Goal: Information Seeking & Learning: Understand process/instructions

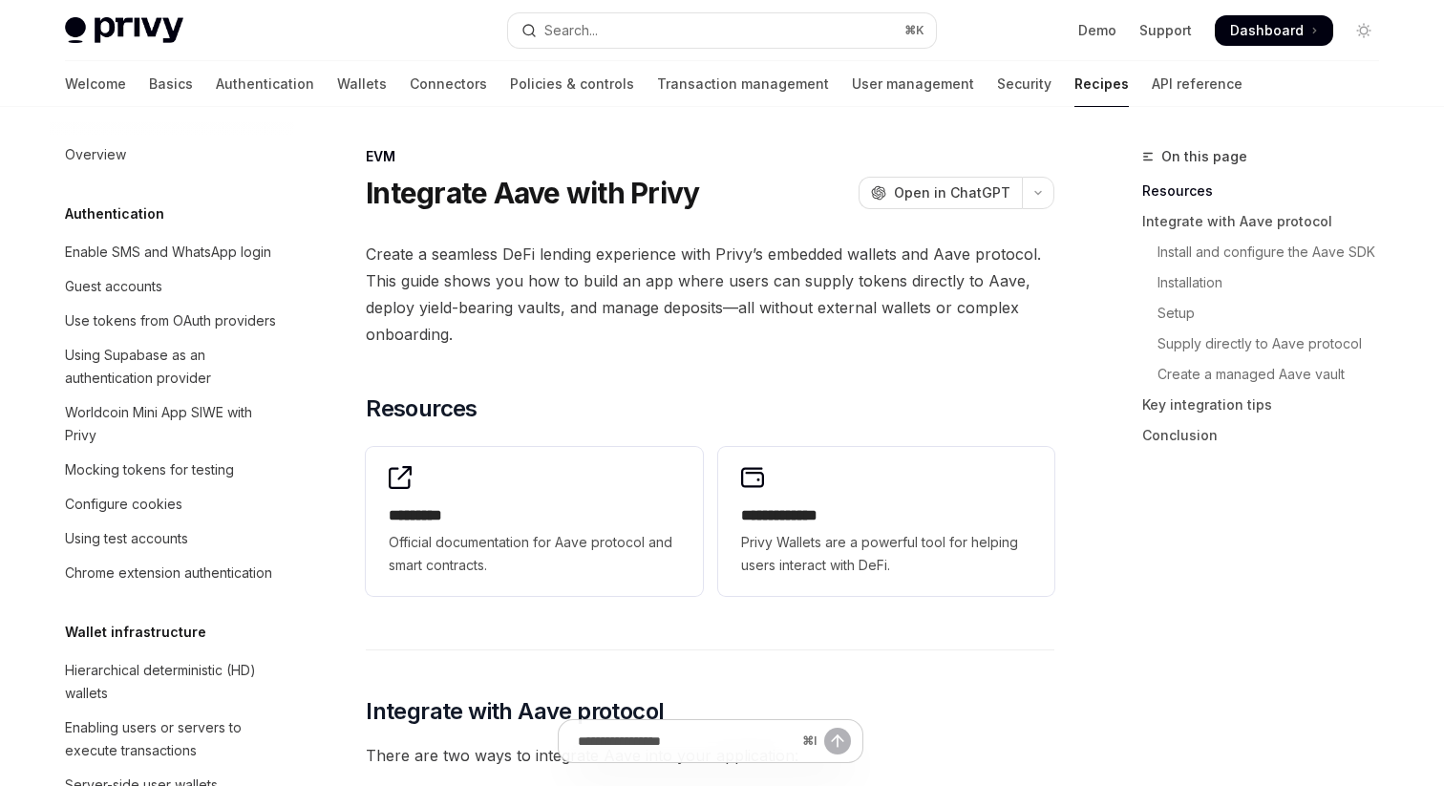
scroll to position [2550, 0]
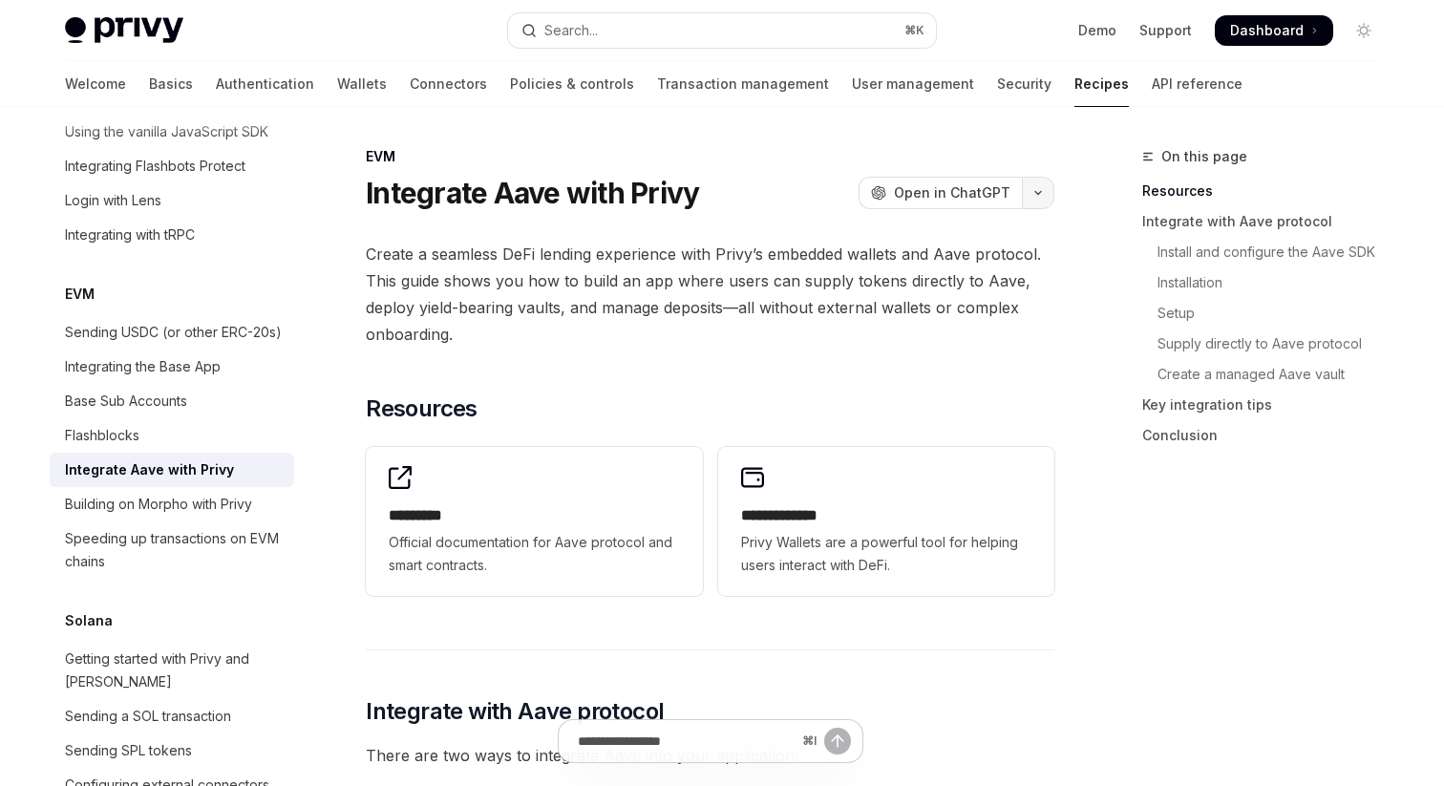
click at [1042, 190] on icon "button" at bounding box center [1038, 193] width 23 height 8
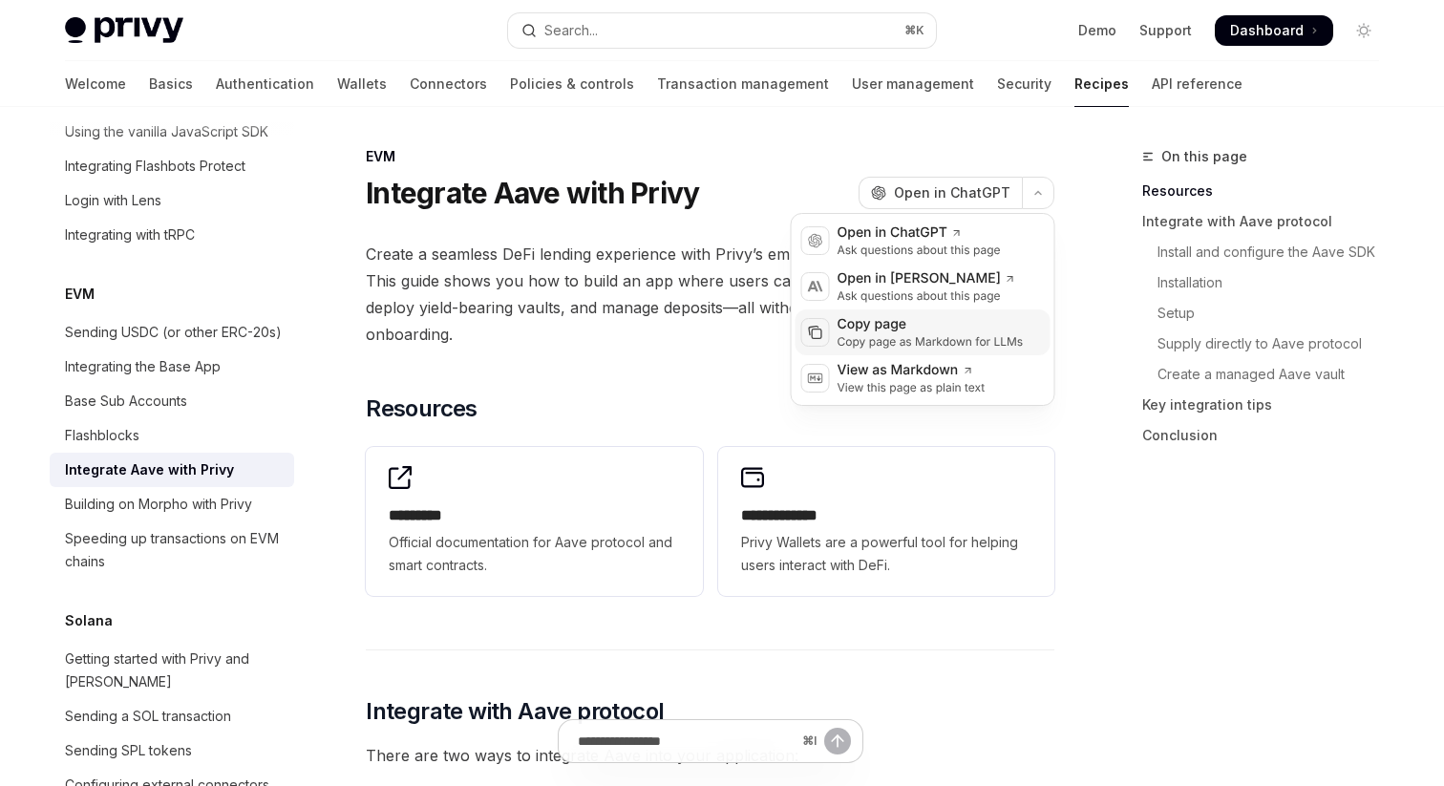
click at [912, 334] on div "Copy page as Markdown for LLMs" at bounding box center [931, 341] width 186 height 15
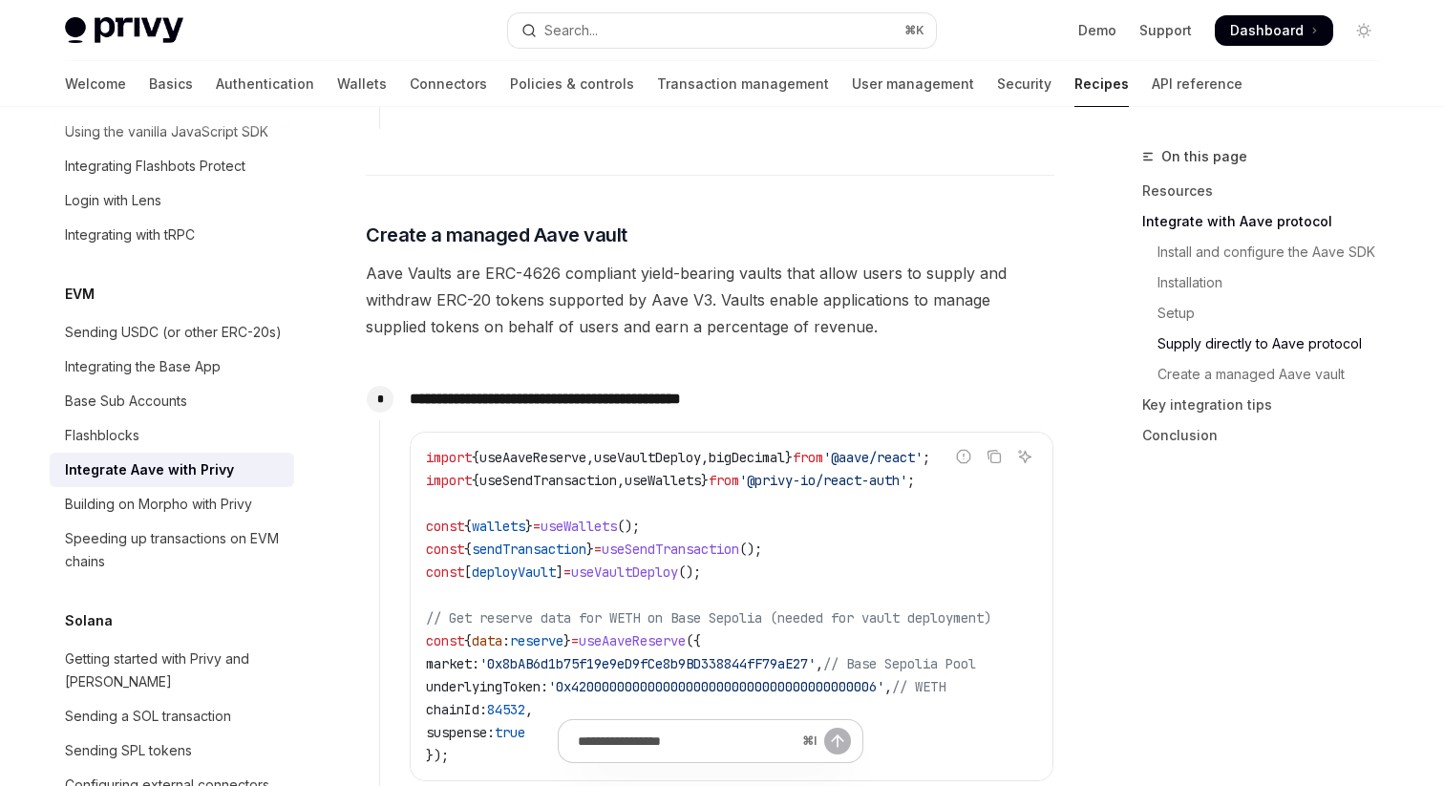
scroll to position [3639, 0]
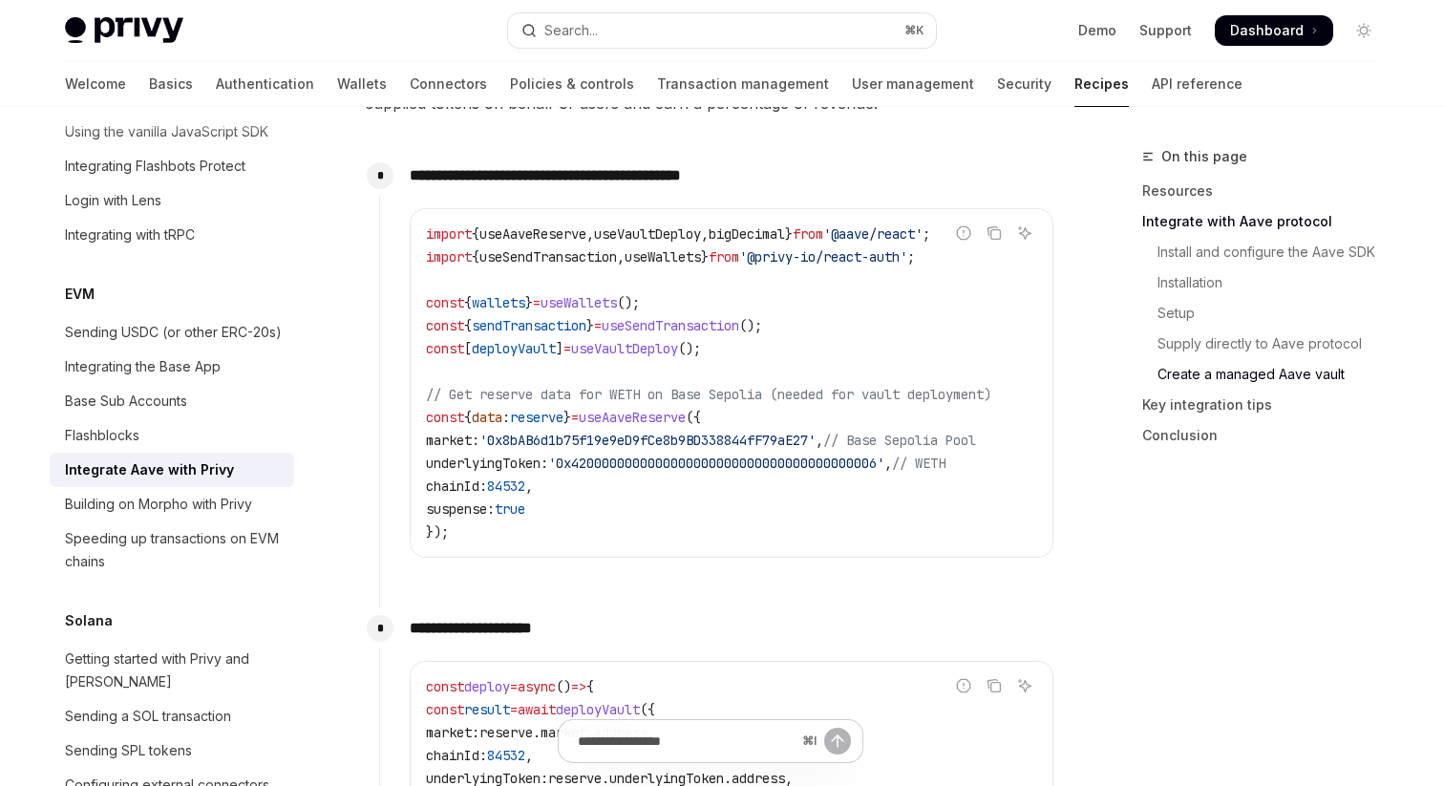
click at [653, 357] on span "useVaultDeploy" at bounding box center [624, 348] width 107 height 17
copy span "useVaultDeploy"
click at [684, 334] on span "useSendTransaction" at bounding box center [671, 325] width 138 height 17
click at [764, 273] on code "import { useAaveReserve , useVaultDeploy , bigDecimal } from '@aave/react' ; im…" at bounding box center [731, 383] width 611 height 321
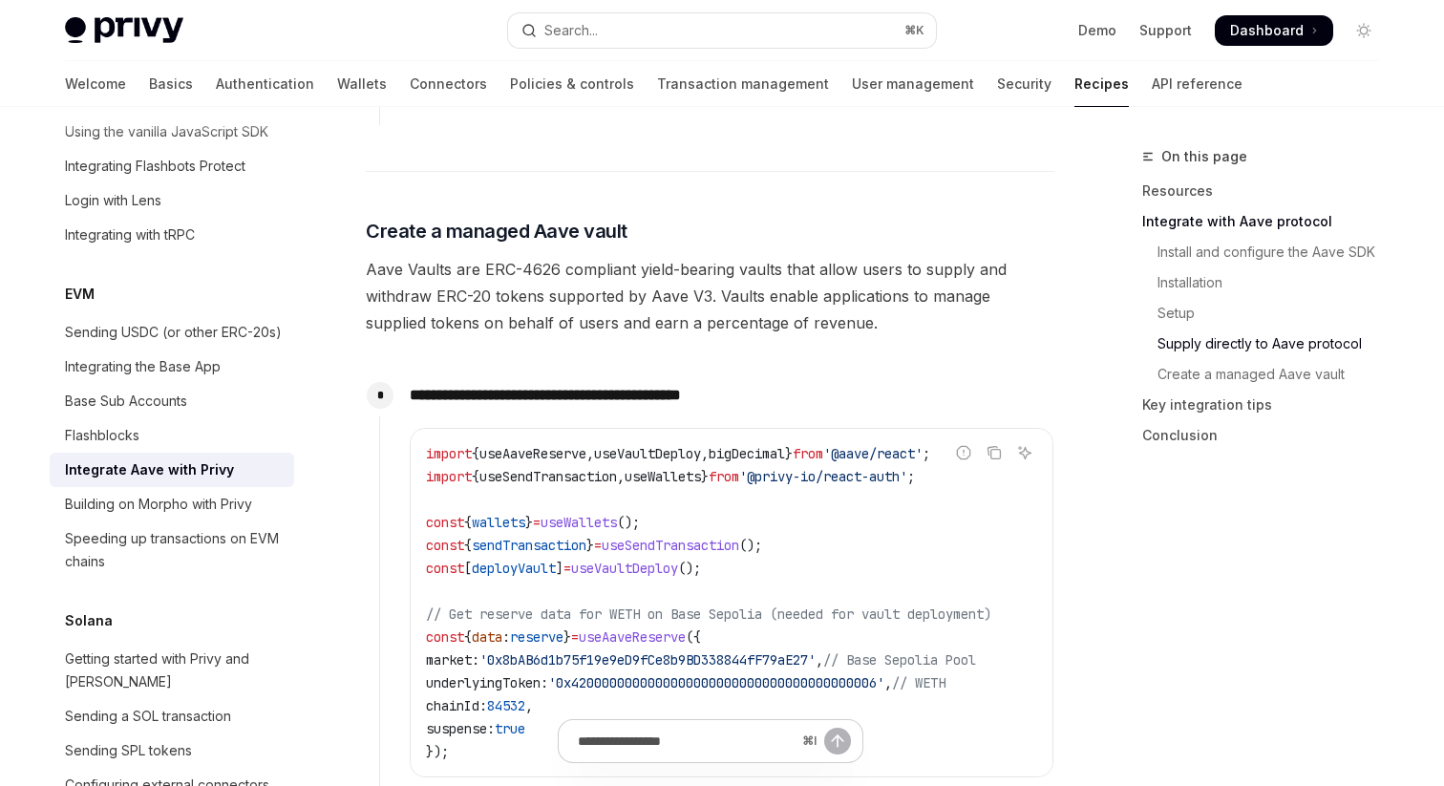
scroll to position [3543, 0]
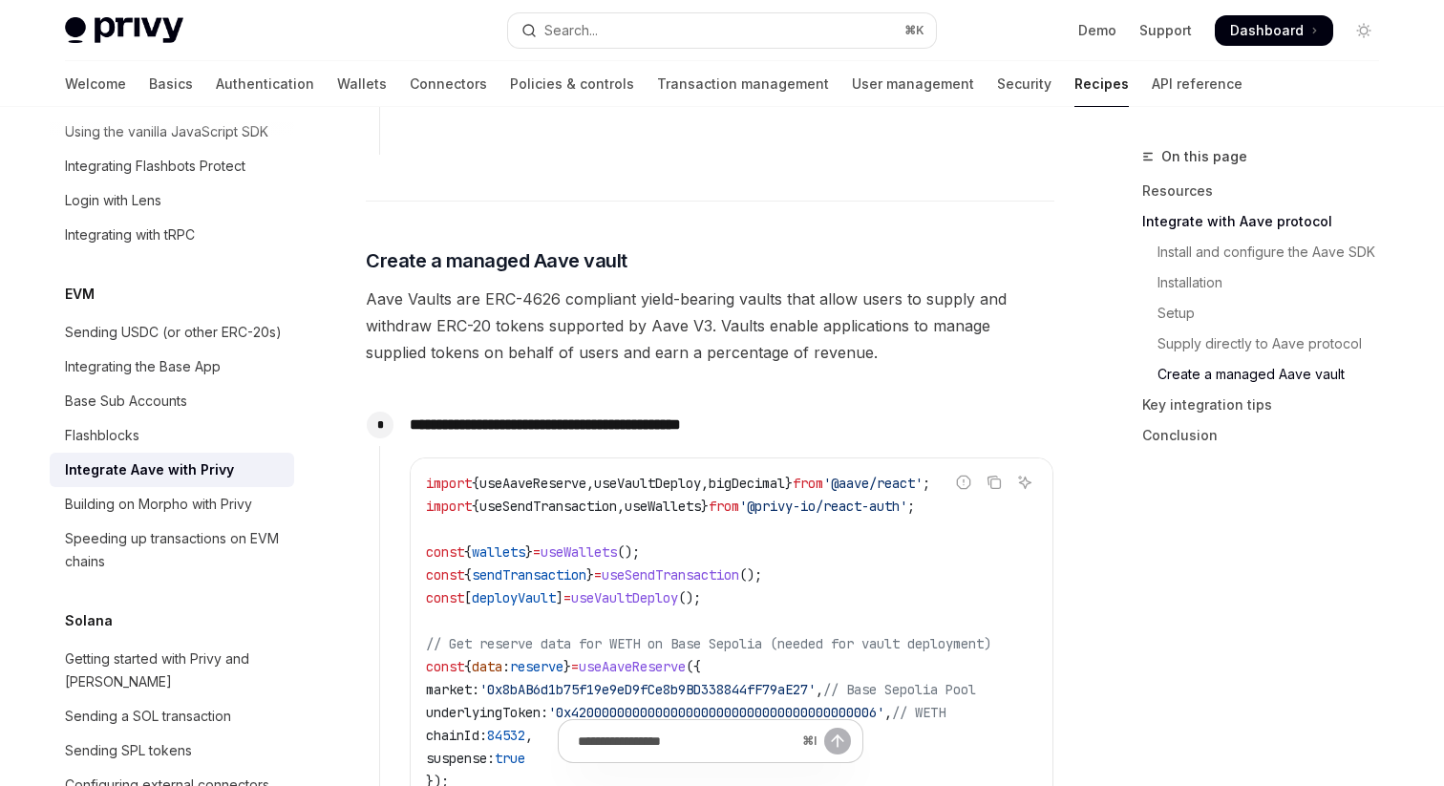
scroll to position [3319, 0]
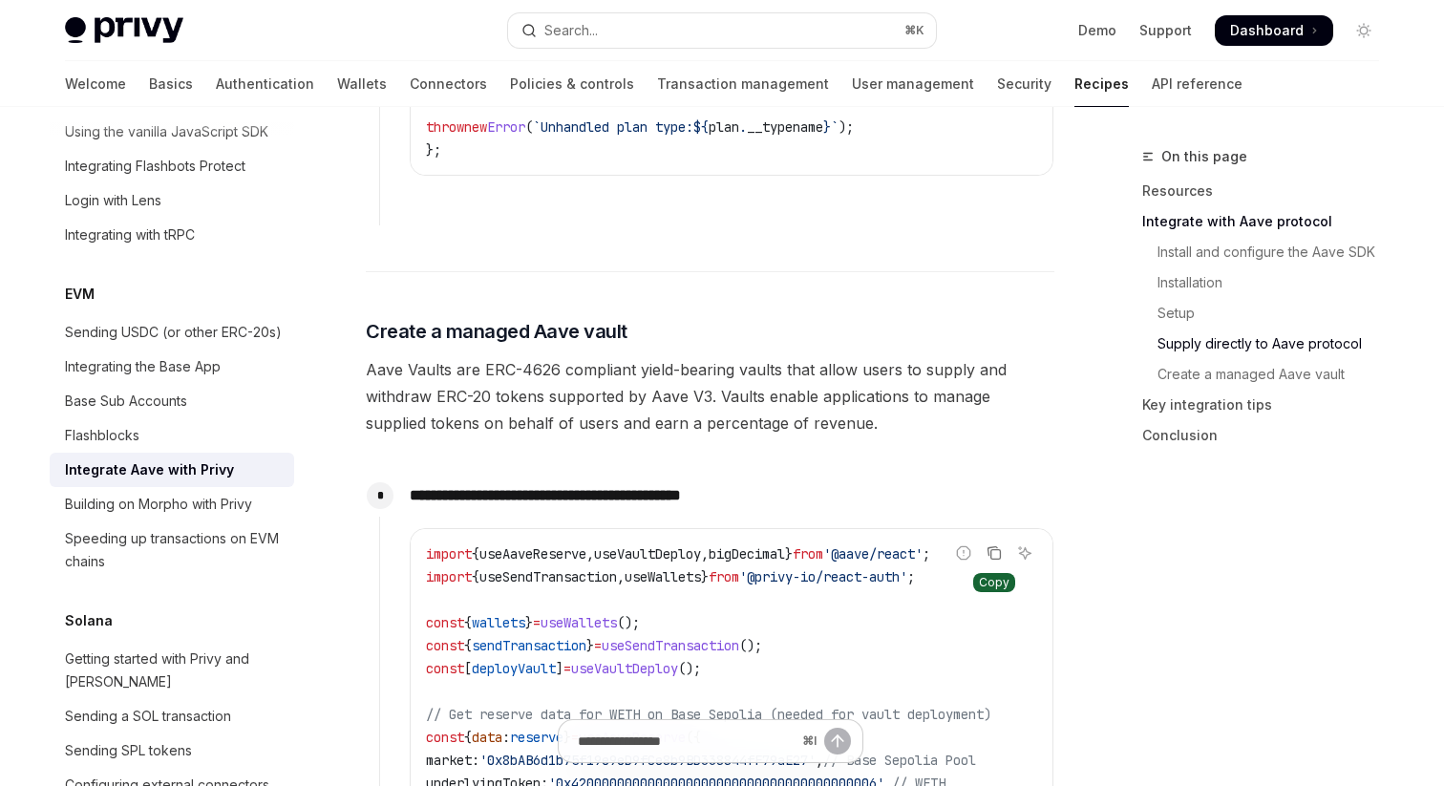
click at [1003, 563] on button "Copy the contents from the code block" at bounding box center [994, 553] width 25 height 25
click at [770, 341] on h3 "​ Create a managed Aave vault" at bounding box center [710, 331] width 689 height 27
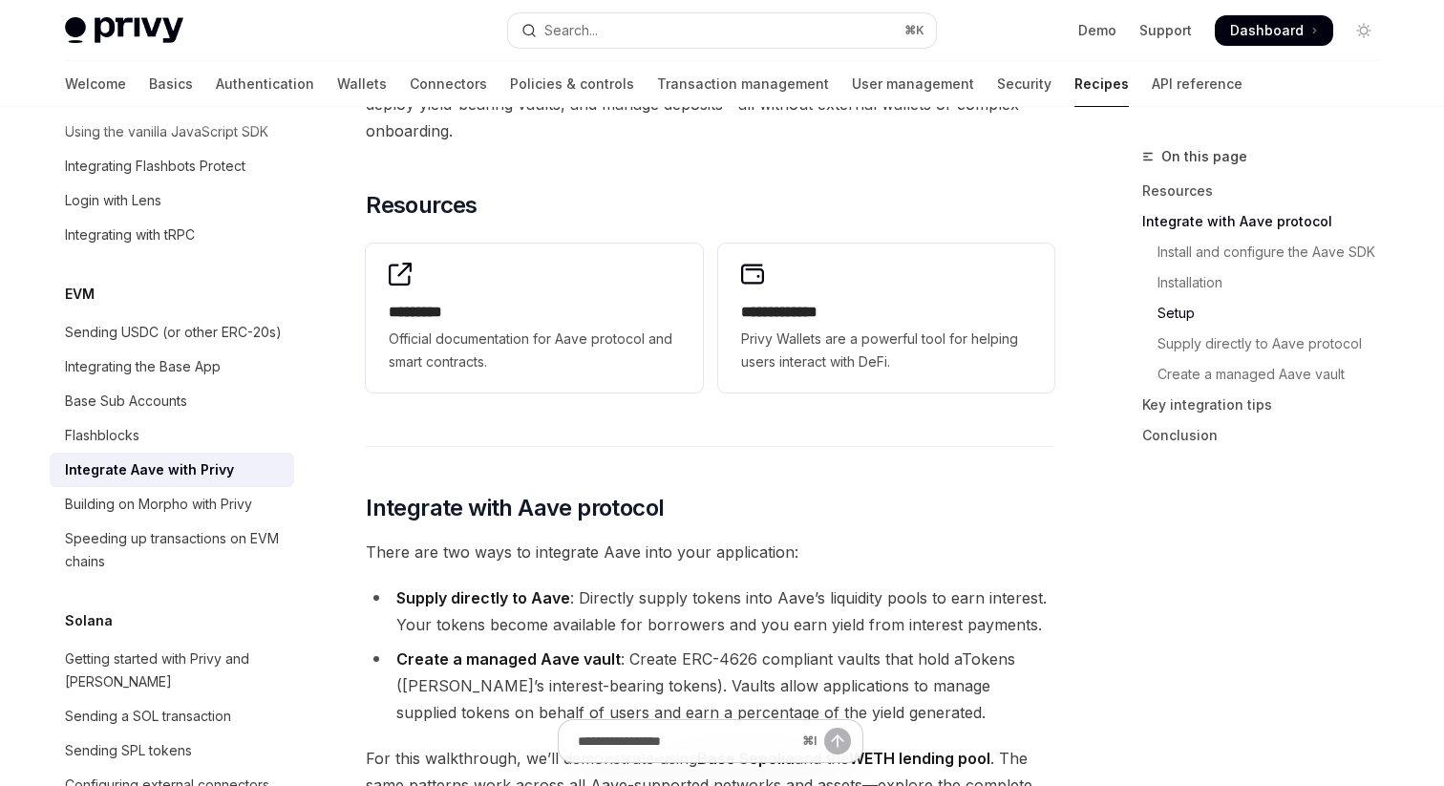
scroll to position [0, 0]
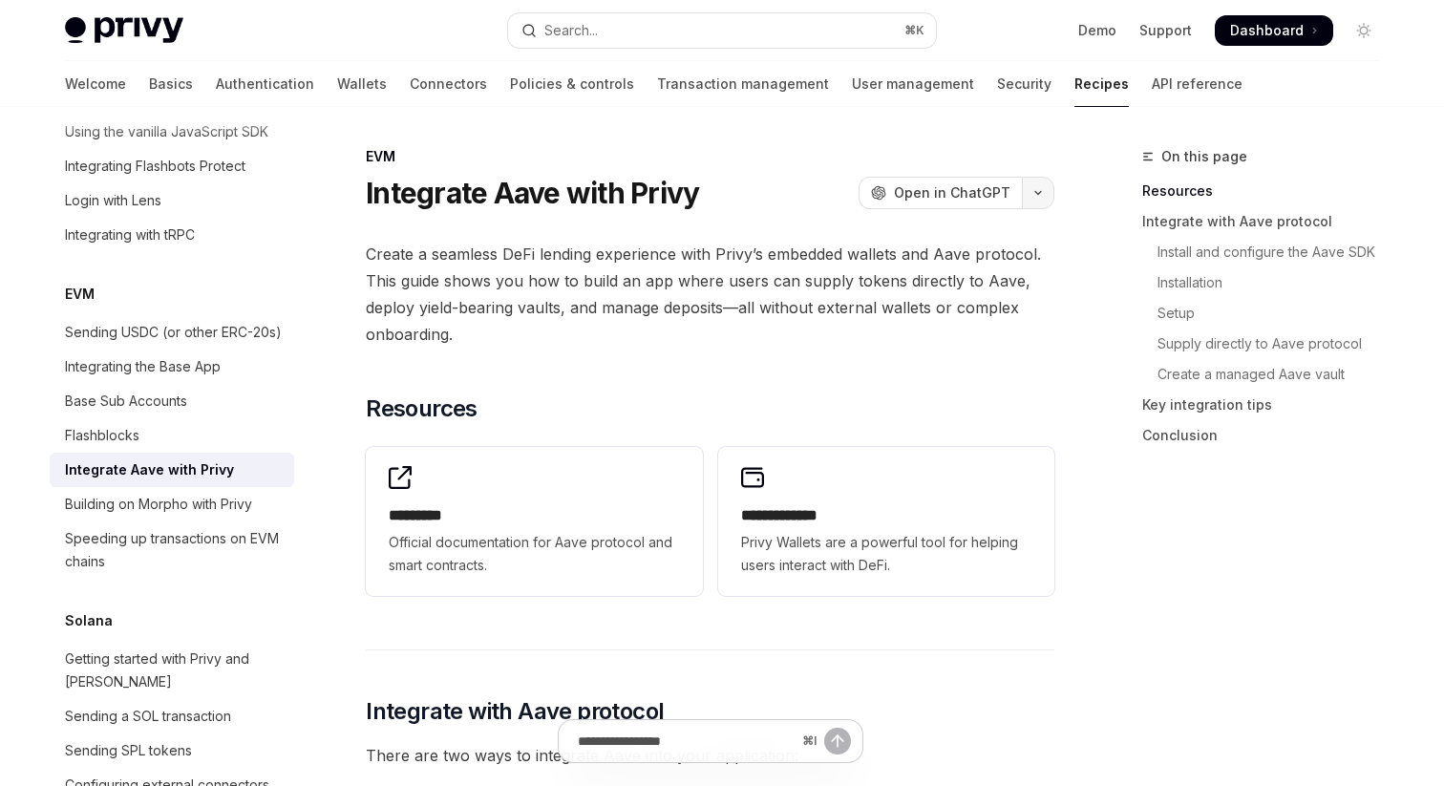
click at [1037, 196] on icon "button" at bounding box center [1038, 193] width 23 height 8
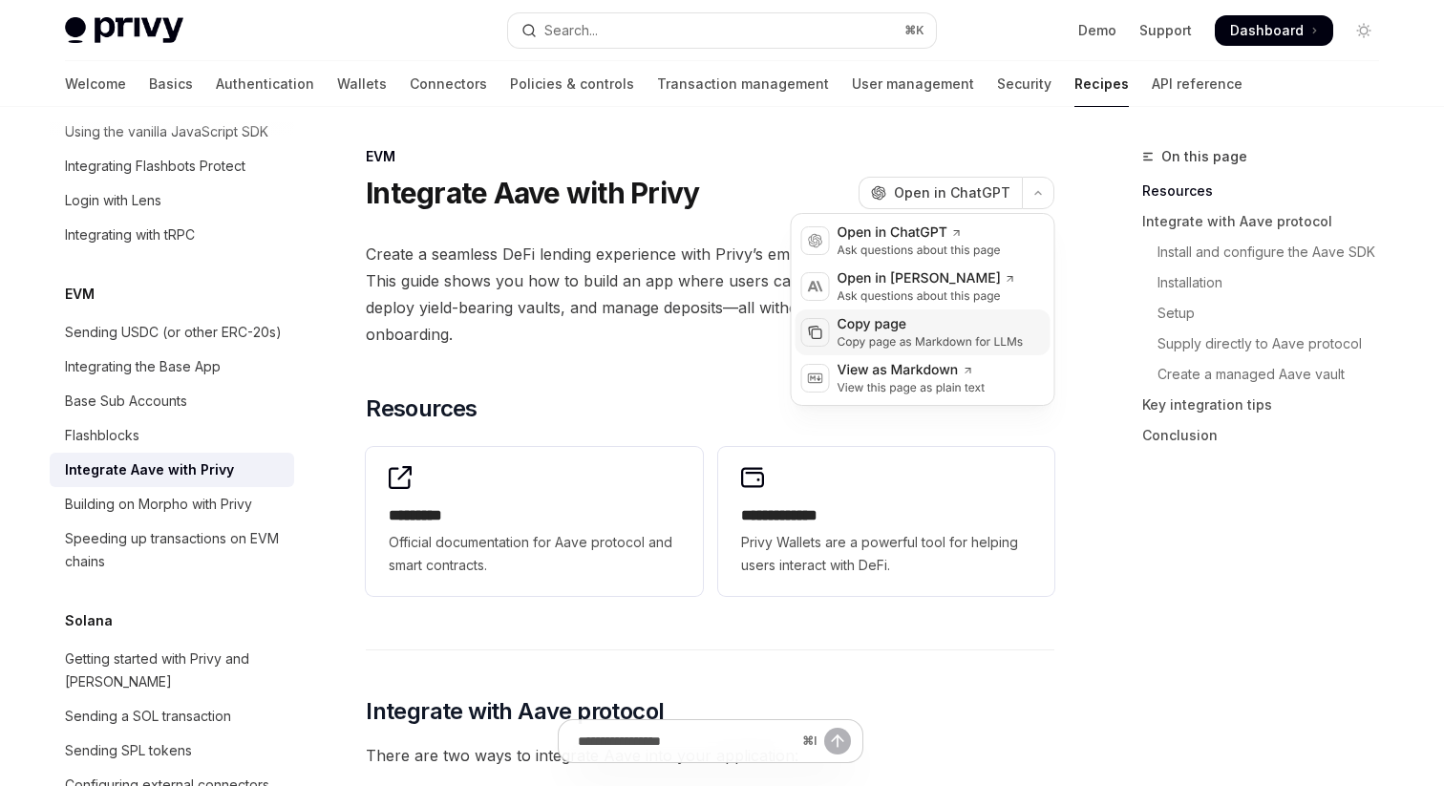
click at [918, 330] on div "Copy page" at bounding box center [931, 324] width 186 height 19
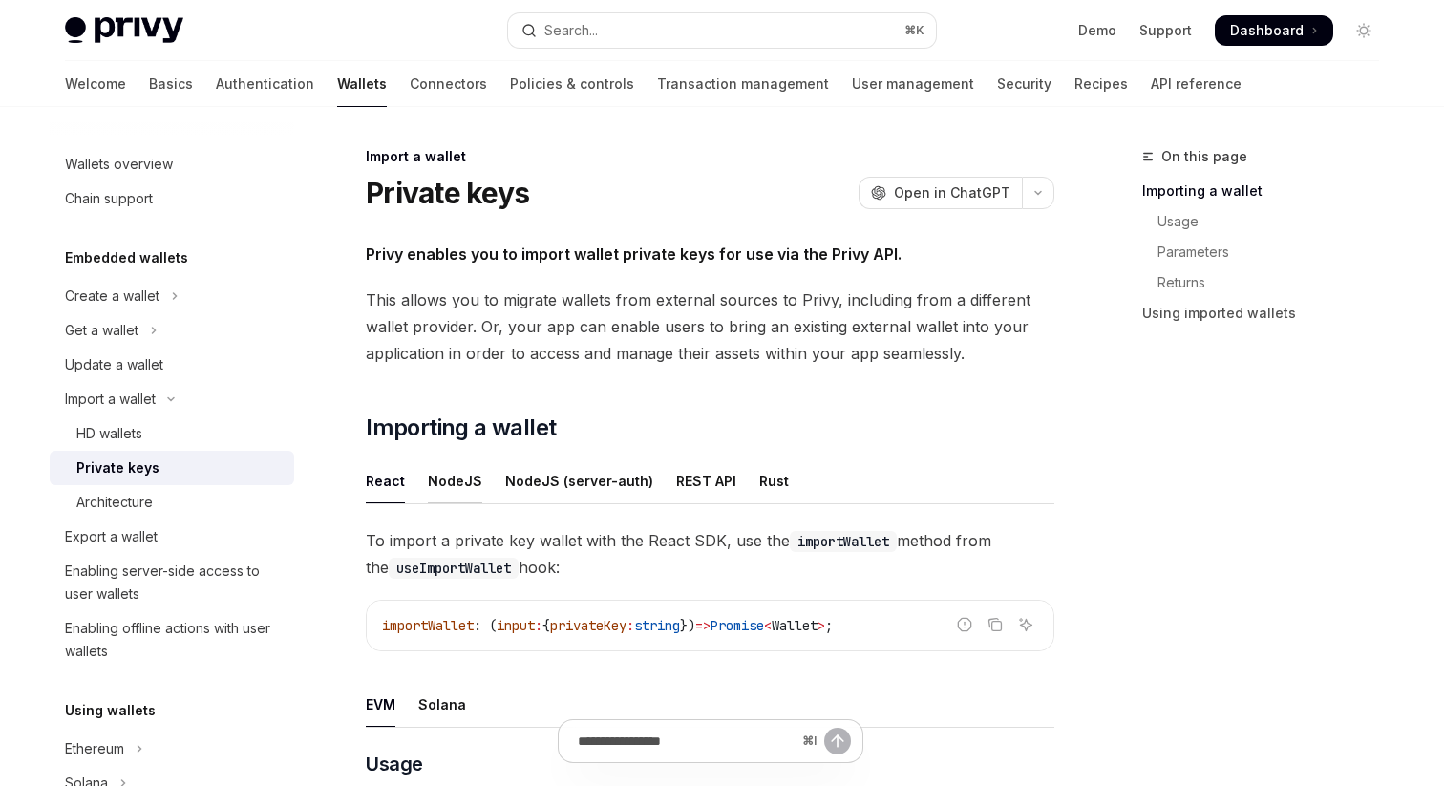
click at [462, 473] on div "NodeJS" at bounding box center [455, 480] width 54 height 45
type textarea "*"
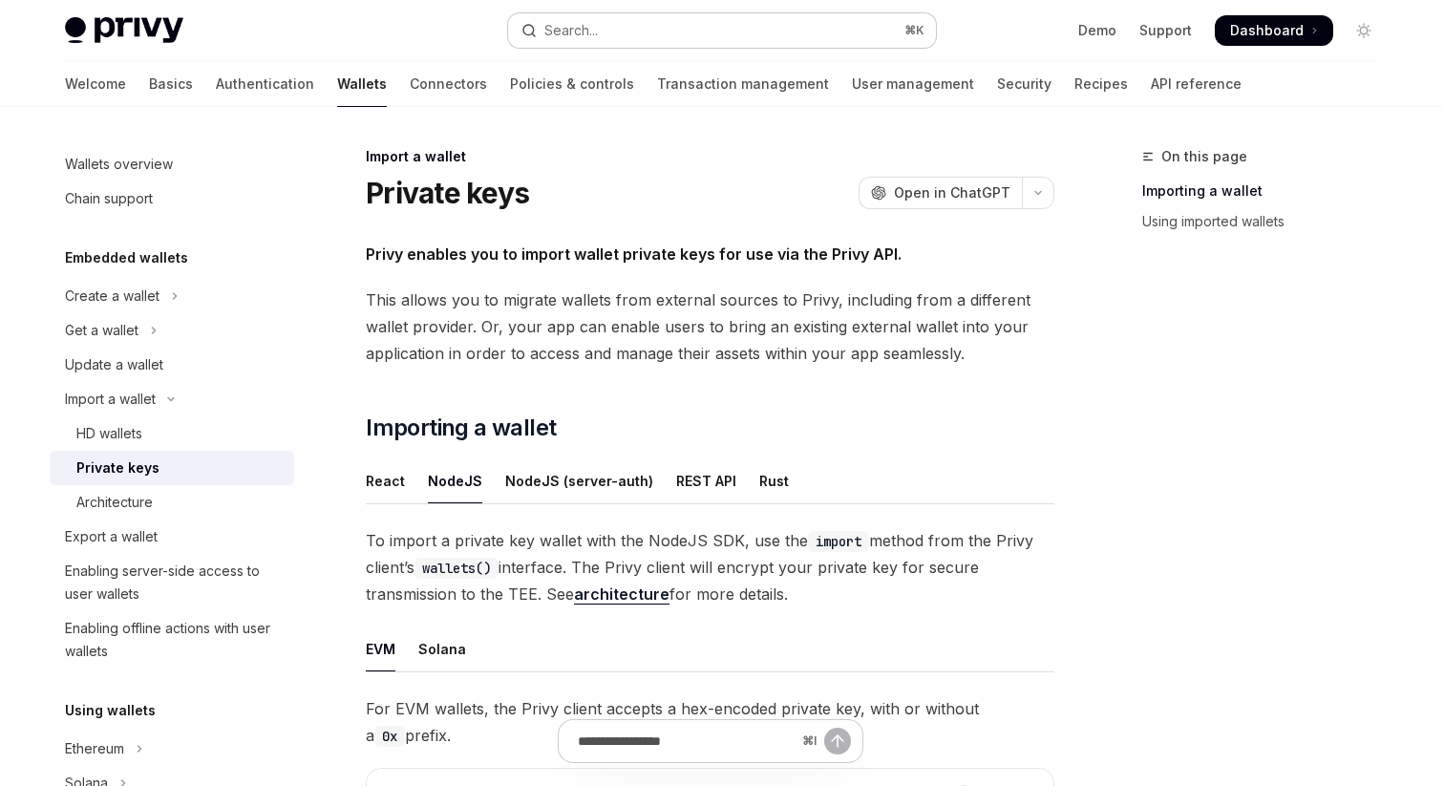
click at [621, 38] on button "Search... ⌘ K" at bounding box center [722, 30] width 428 height 34
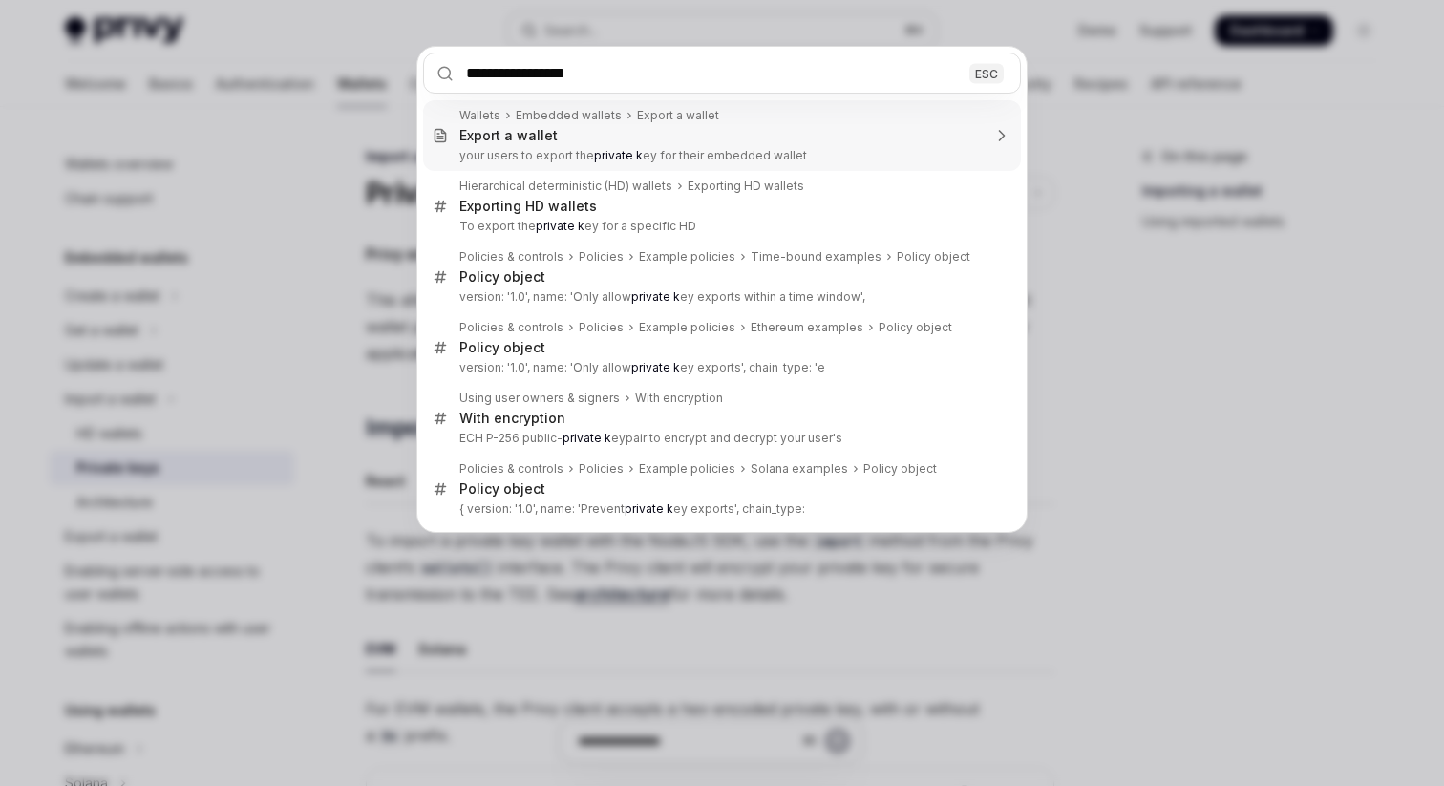
type input "**********"
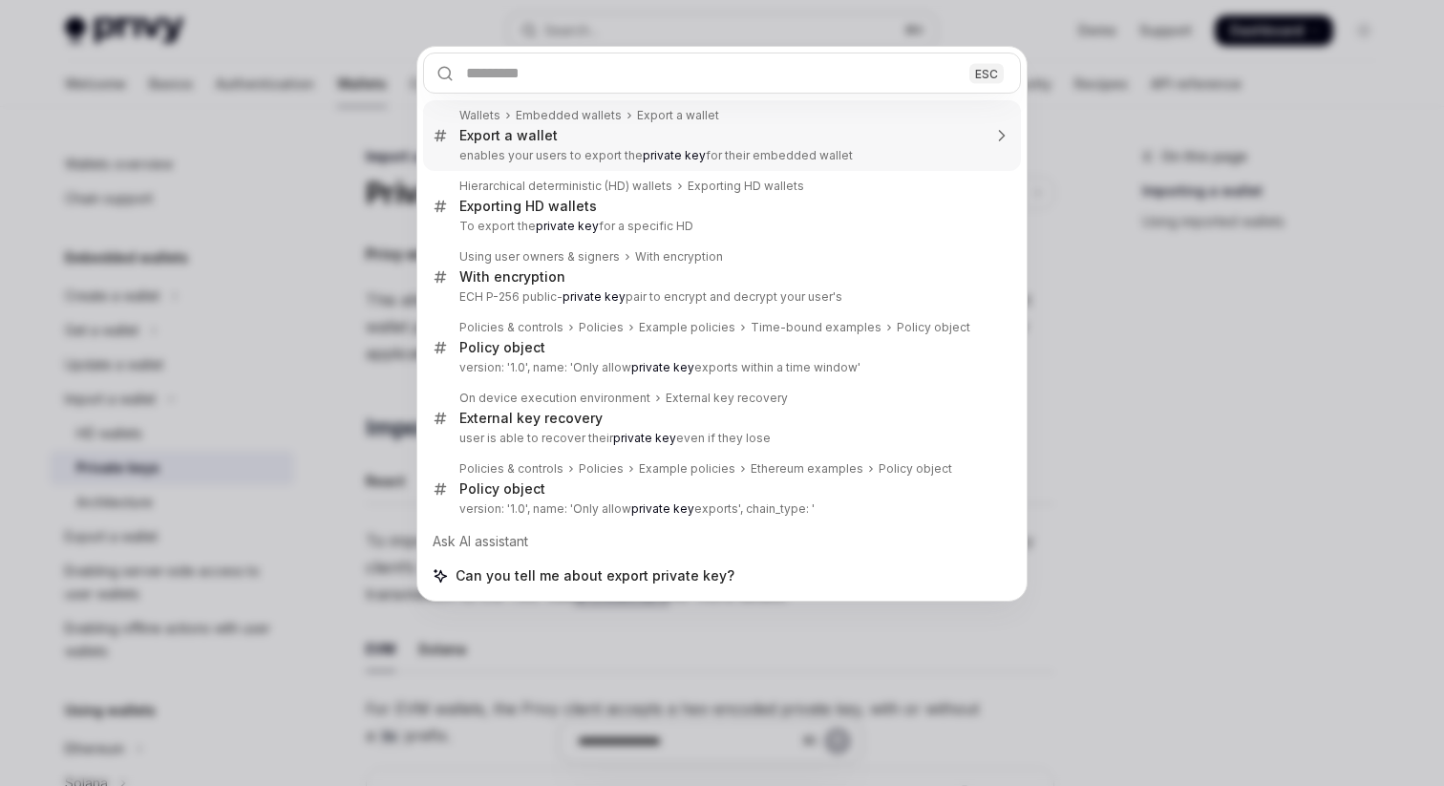
type textarea "*"
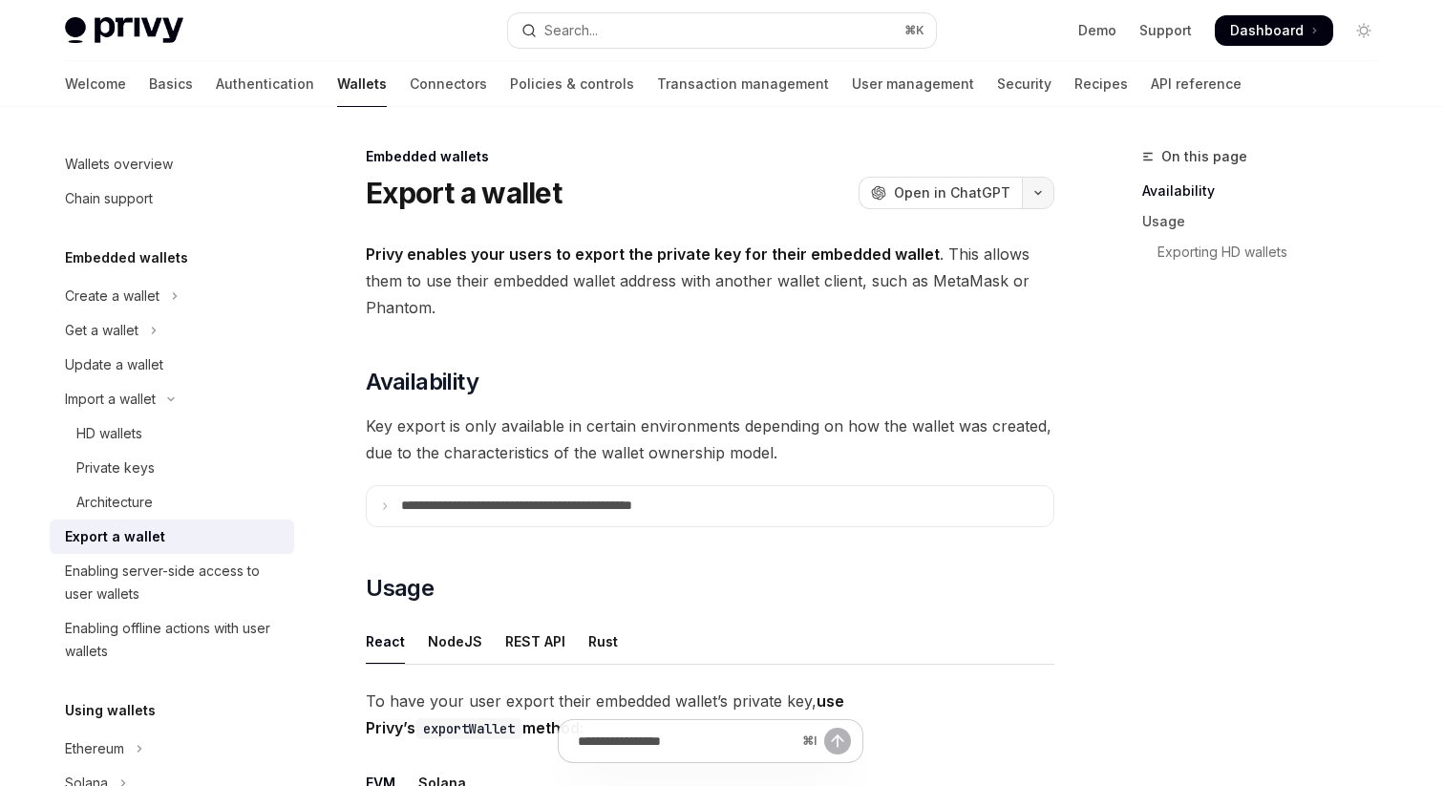
click at [1044, 192] on icon "button" at bounding box center [1038, 193] width 23 height 8
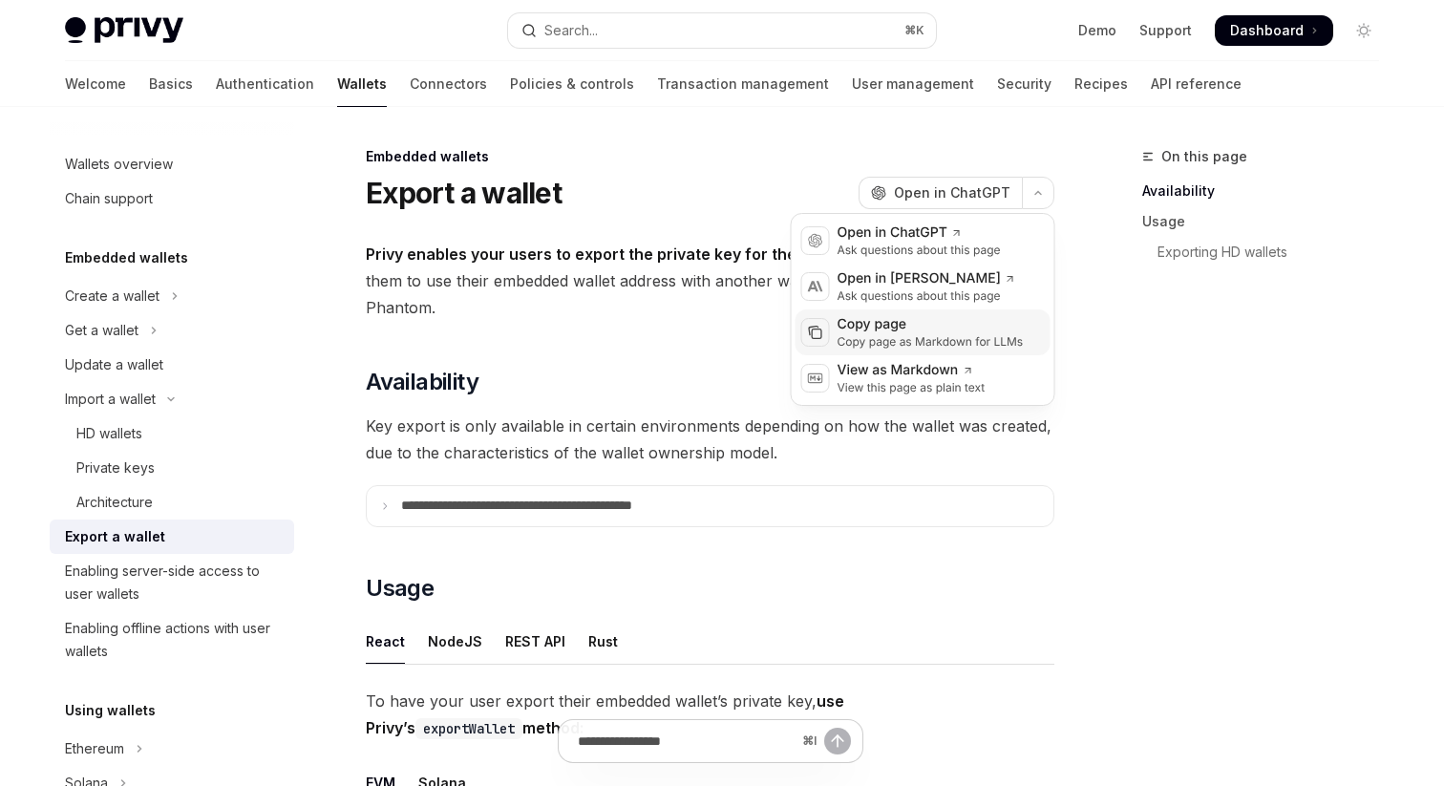
click at [895, 346] on div "Copy page as Markdown for LLMs" at bounding box center [931, 341] width 186 height 15
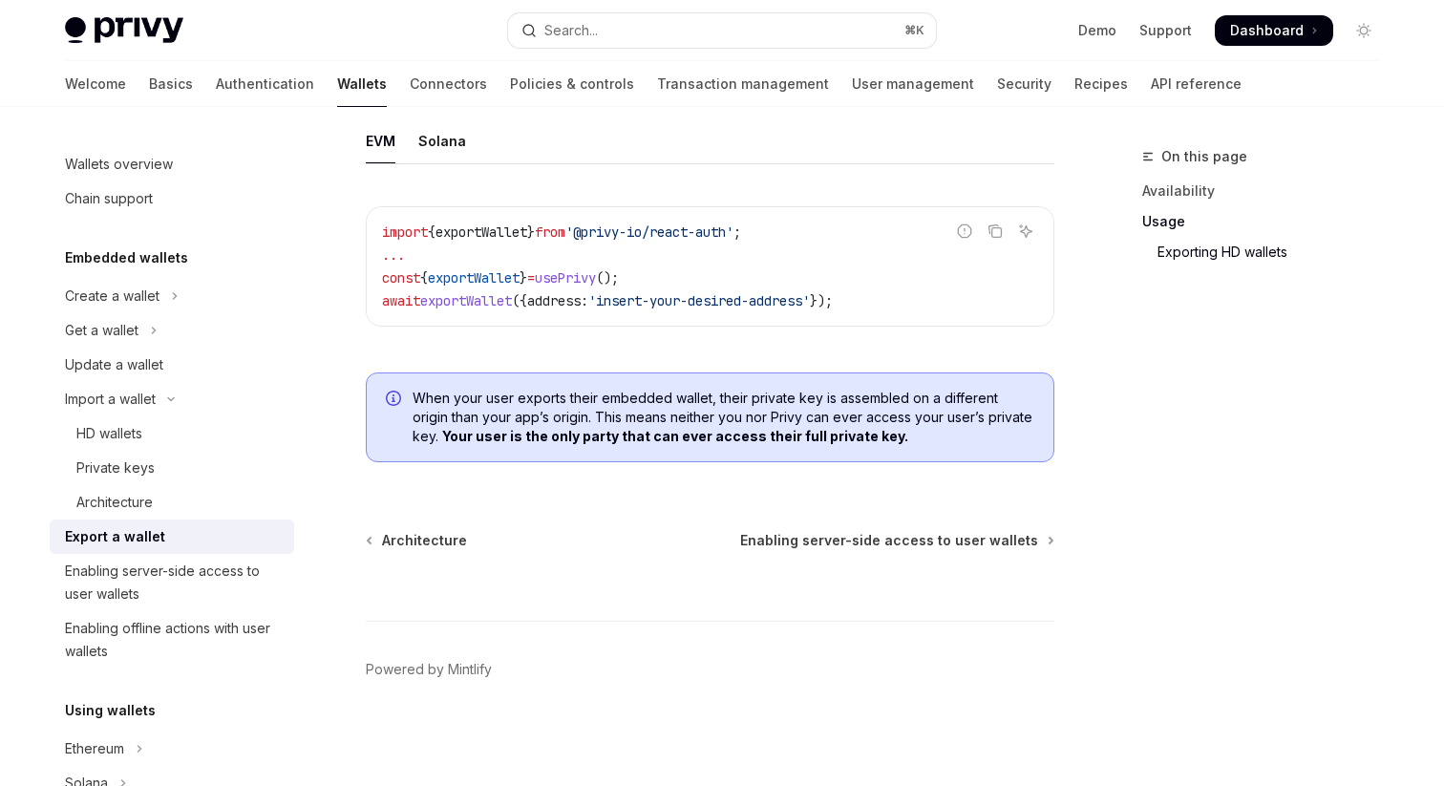
scroll to position [2014, 0]
click at [828, 543] on span "Enabling server-side access to user wallets" at bounding box center [889, 540] width 298 height 19
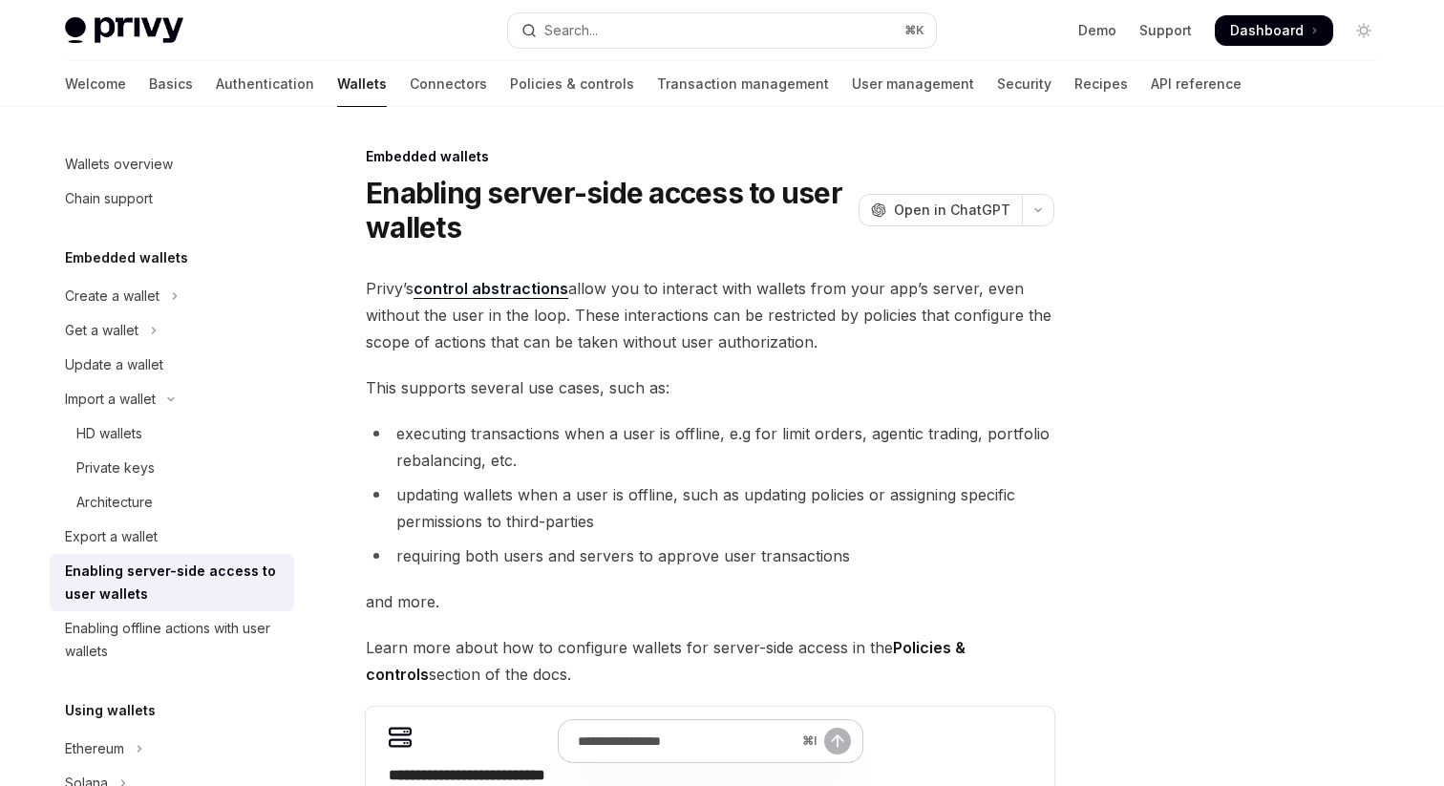
click at [514, 300] on span "Privy’s control abstractions allow you to interact with wallets from your app’s…" at bounding box center [710, 315] width 689 height 80
click at [510, 287] on link "control abstractions" at bounding box center [491, 289] width 155 height 20
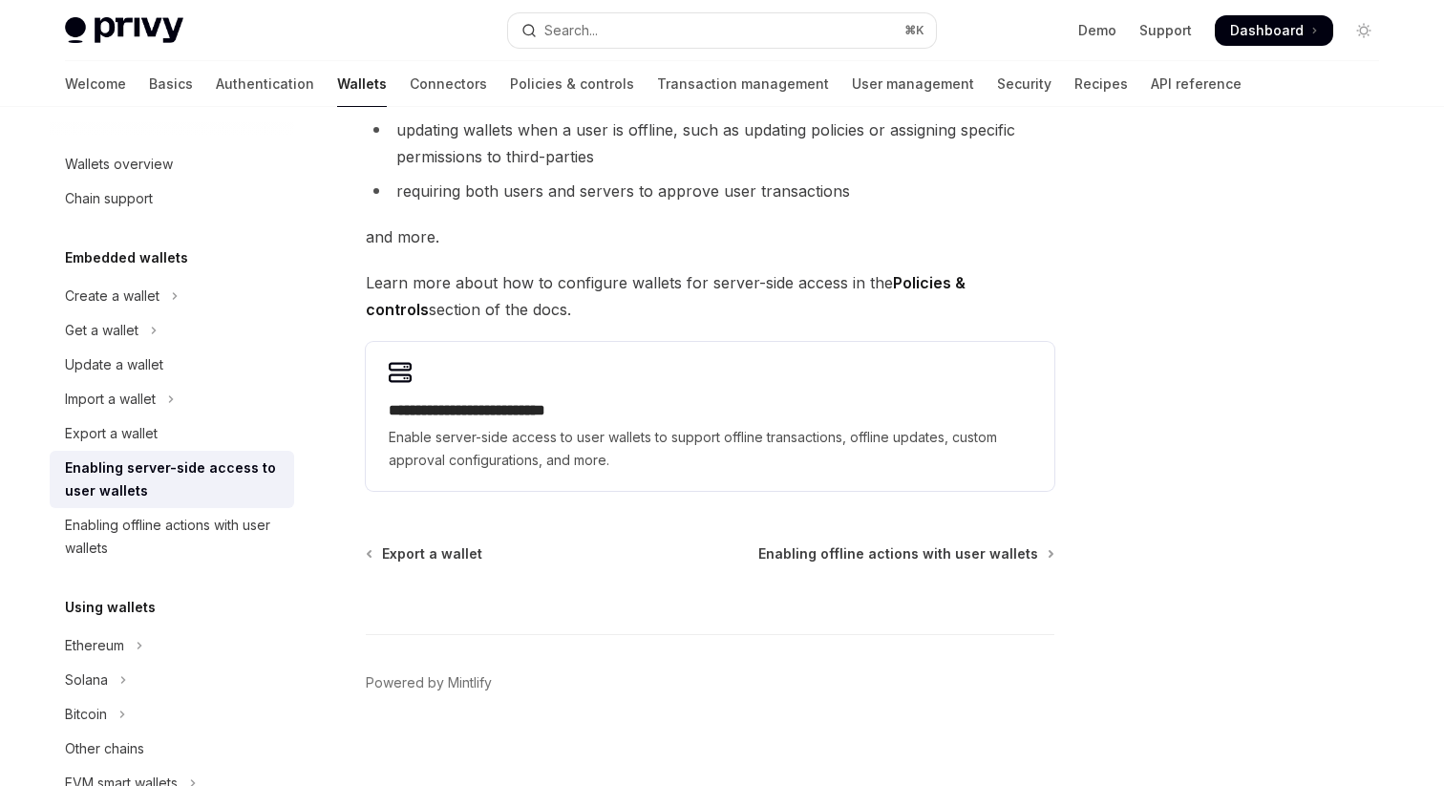
scroll to position [378, 0]
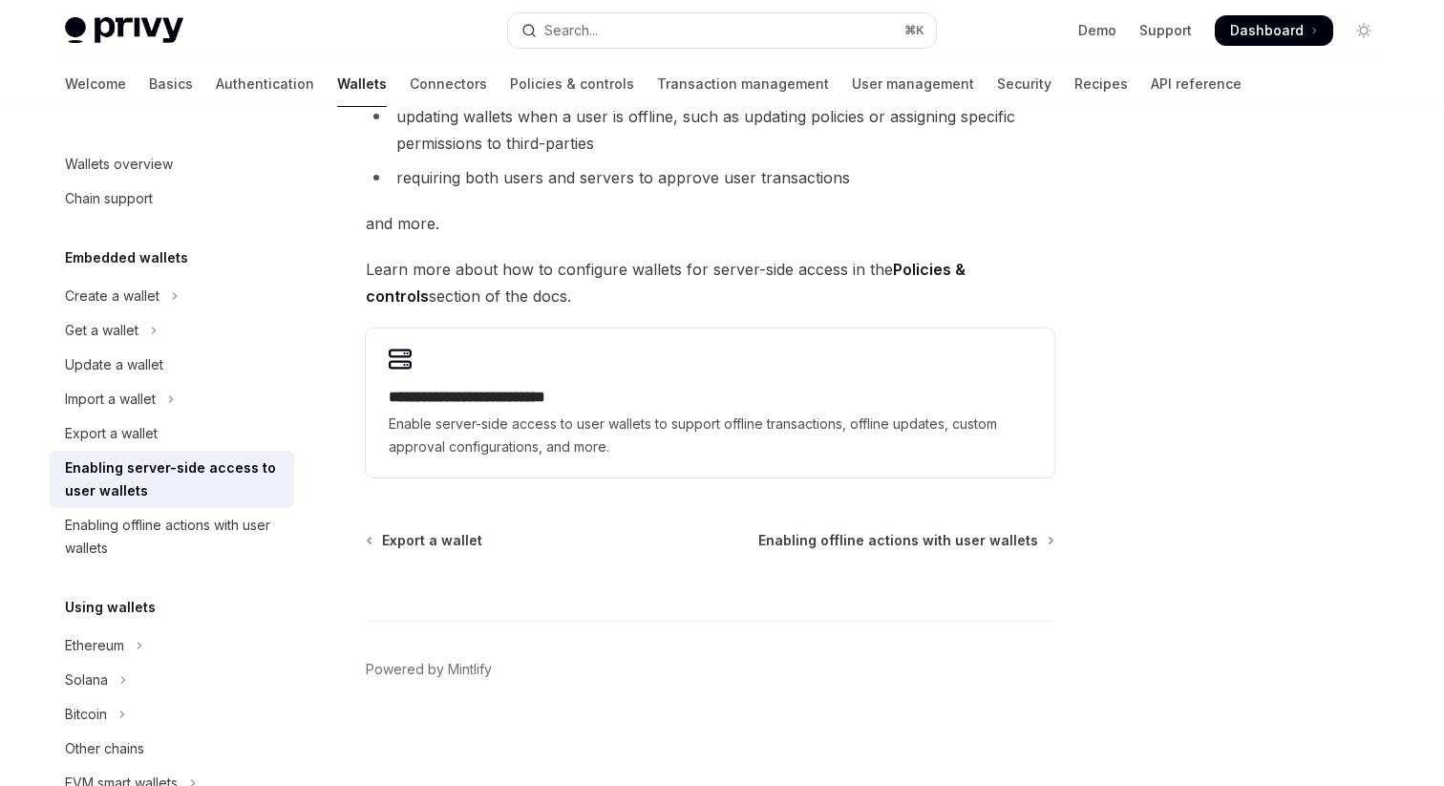
click at [417, 413] on span "Enable server-side access to user wallets to support offline transactions, offl…" at bounding box center [710, 436] width 643 height 46
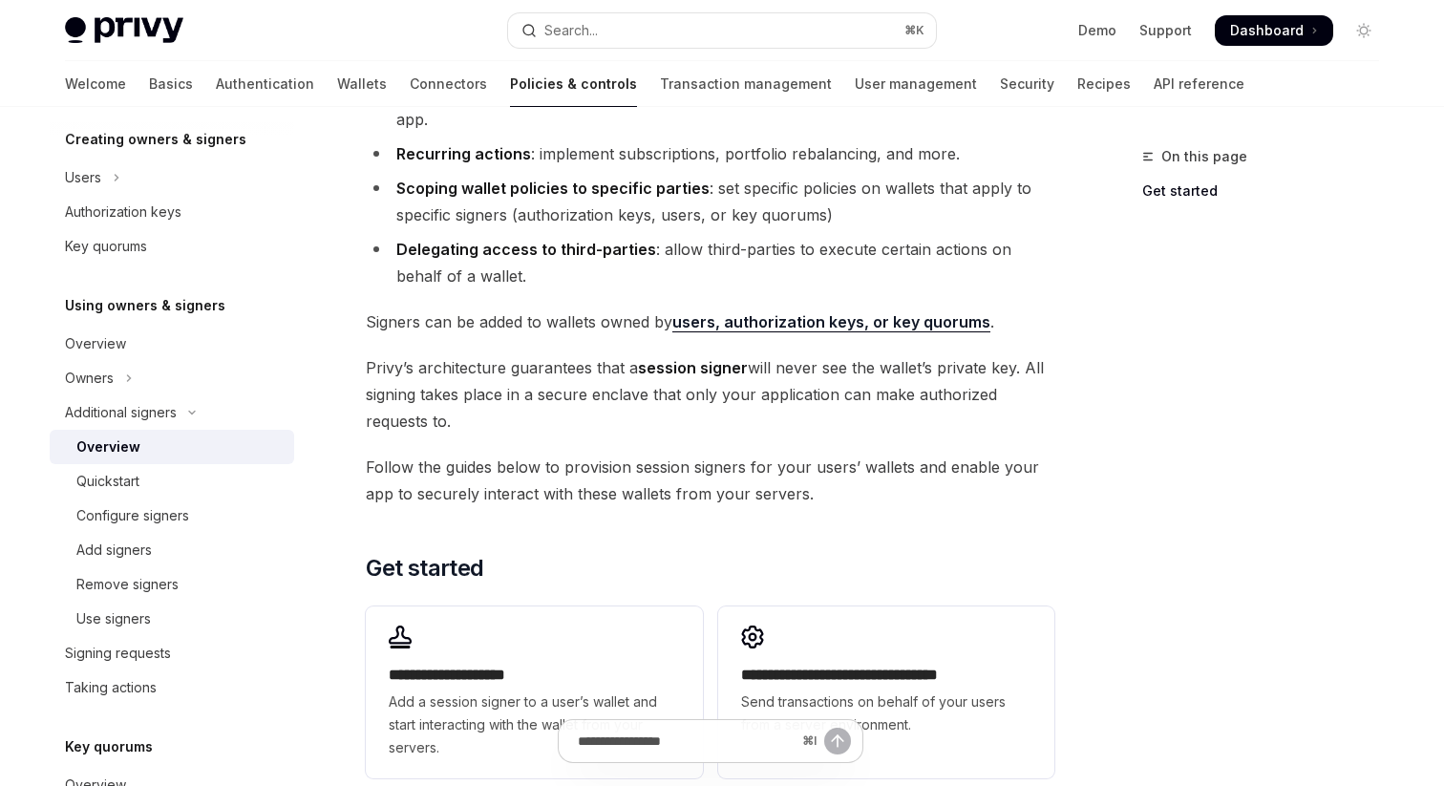
scroll to position [542, 0]
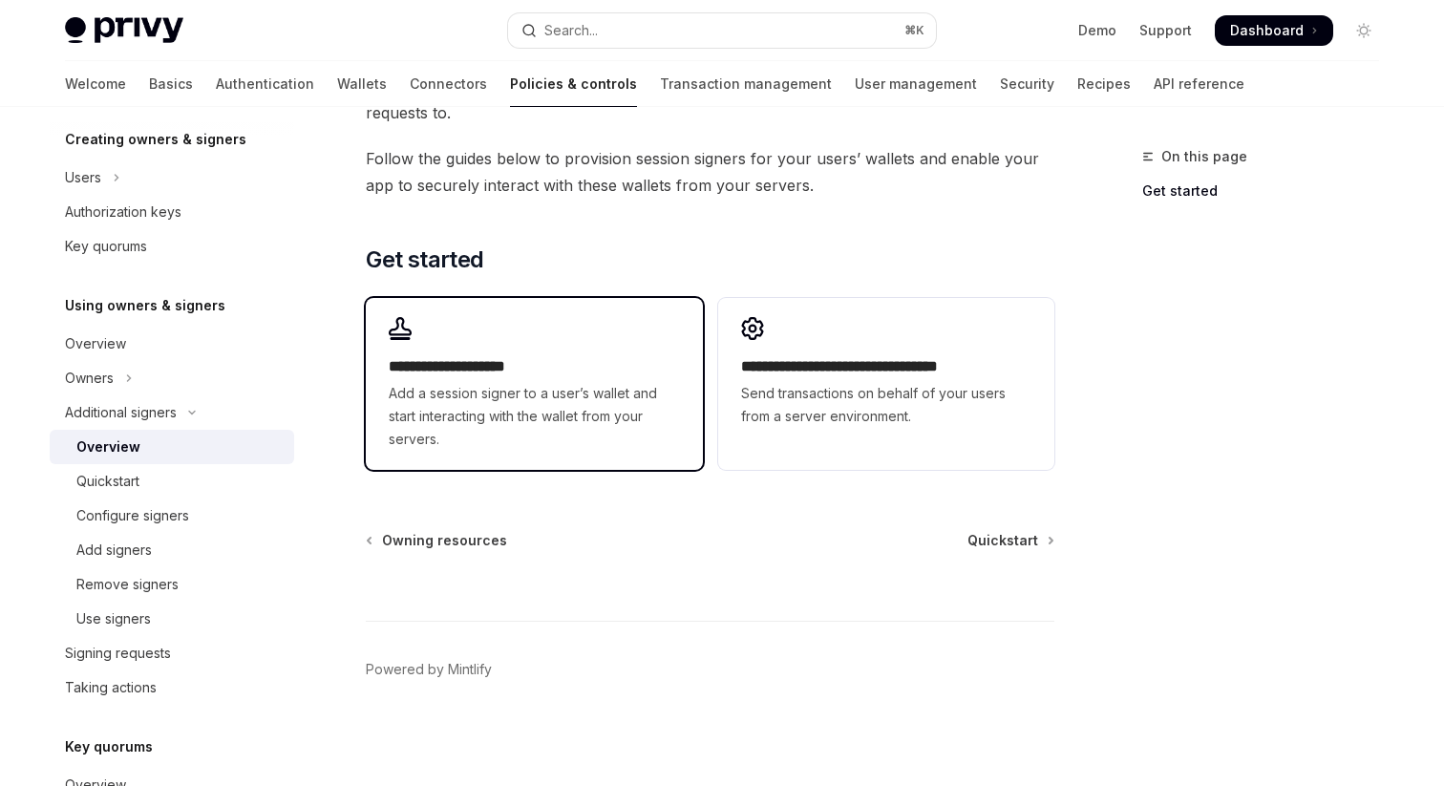
click at [473, 439] on span "Add a session signer to a user’s wallet and start interacting with the wallet f…" at bounding box center [534, 416] width 290 height 69
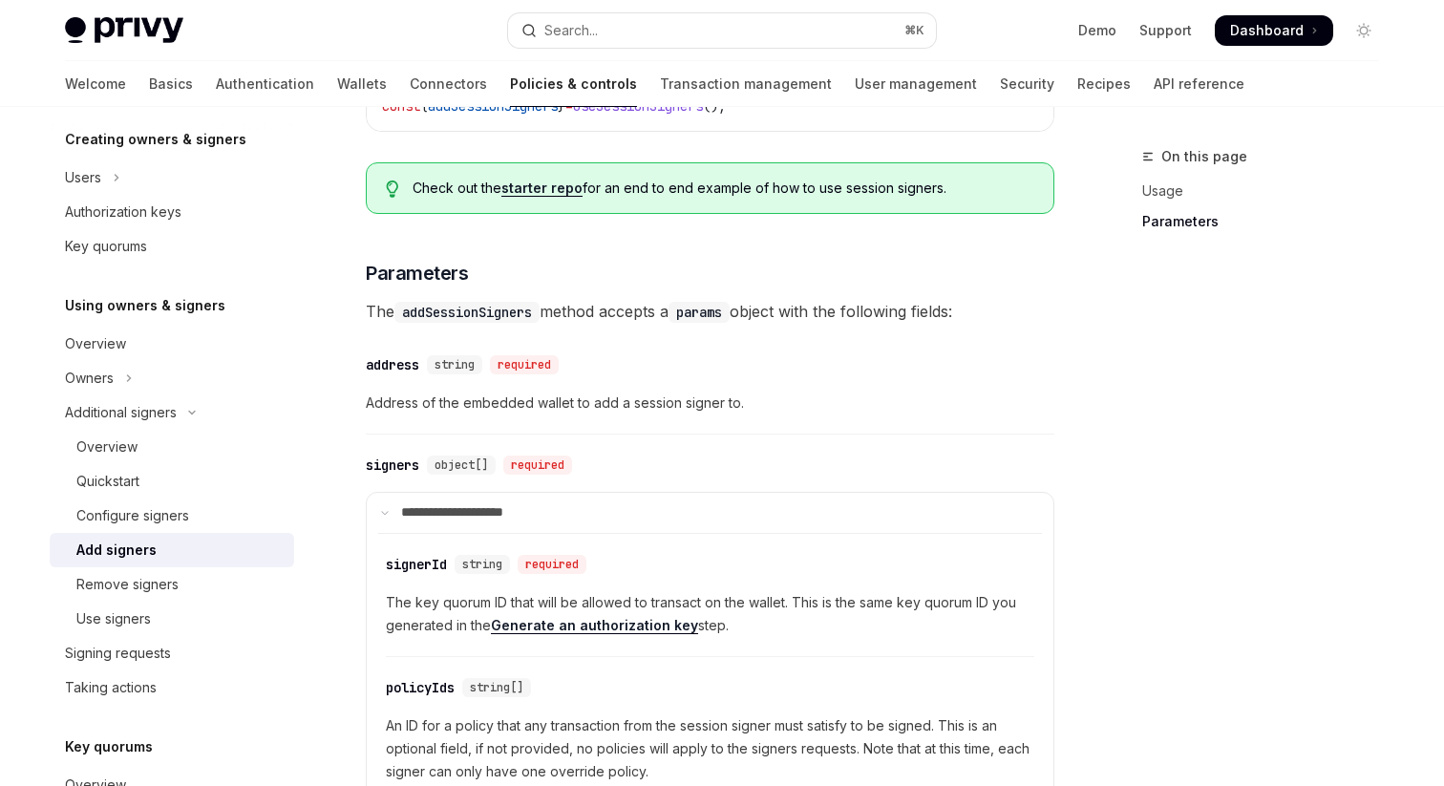
scroll to position [955, 0]
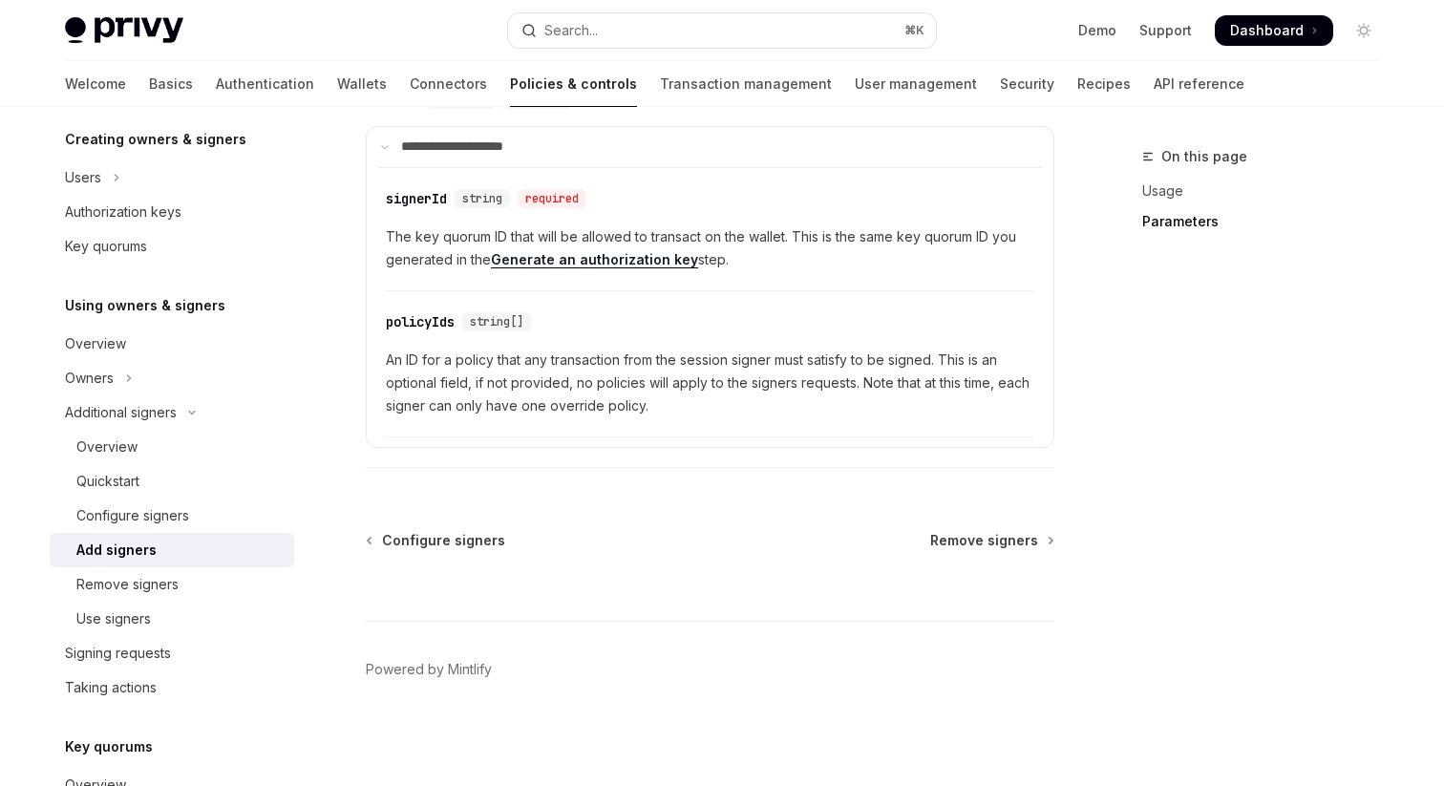
click at [121, 27] on img at bounding box center [124, 30] width 118 height 27
type textarea "*"
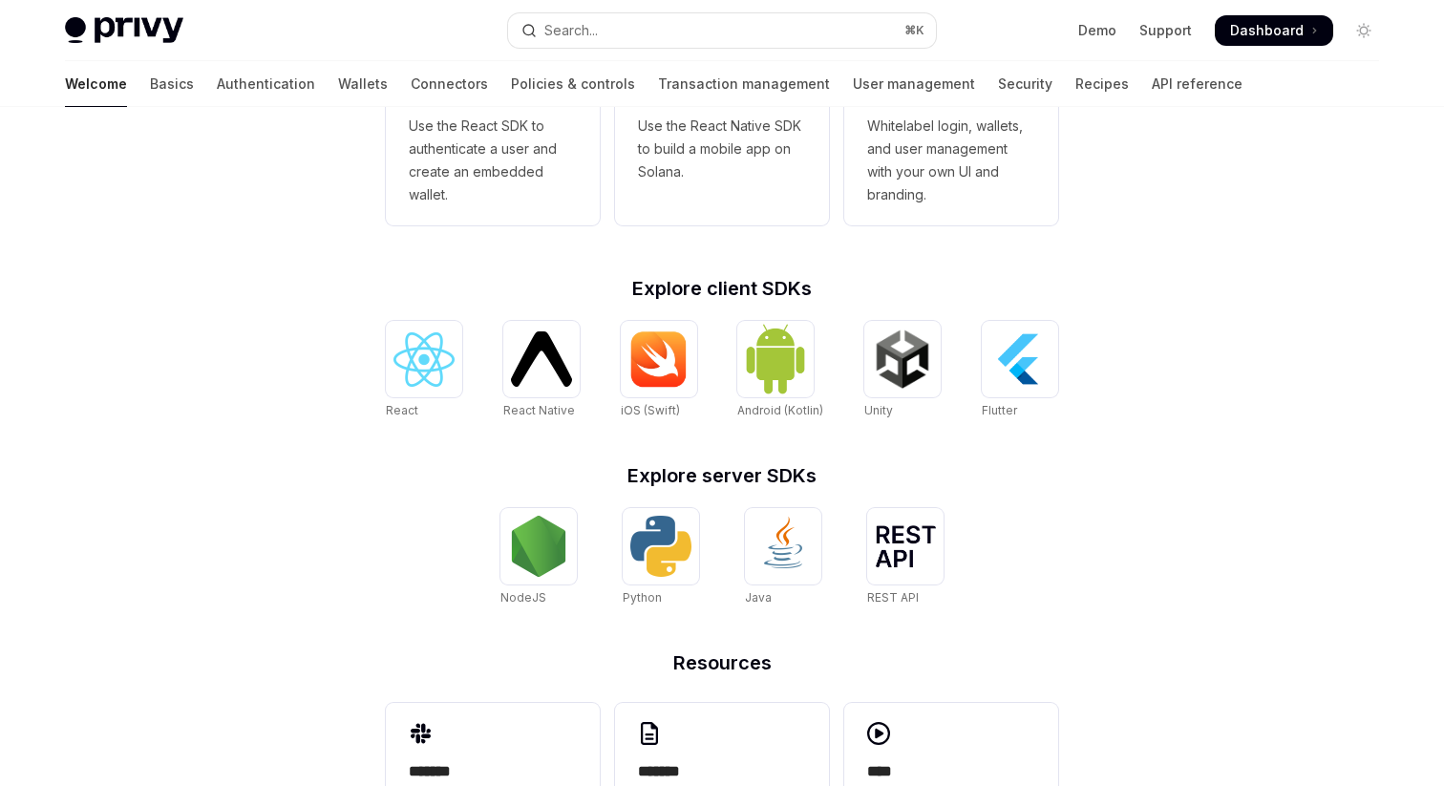
scroll to position [733, 0]
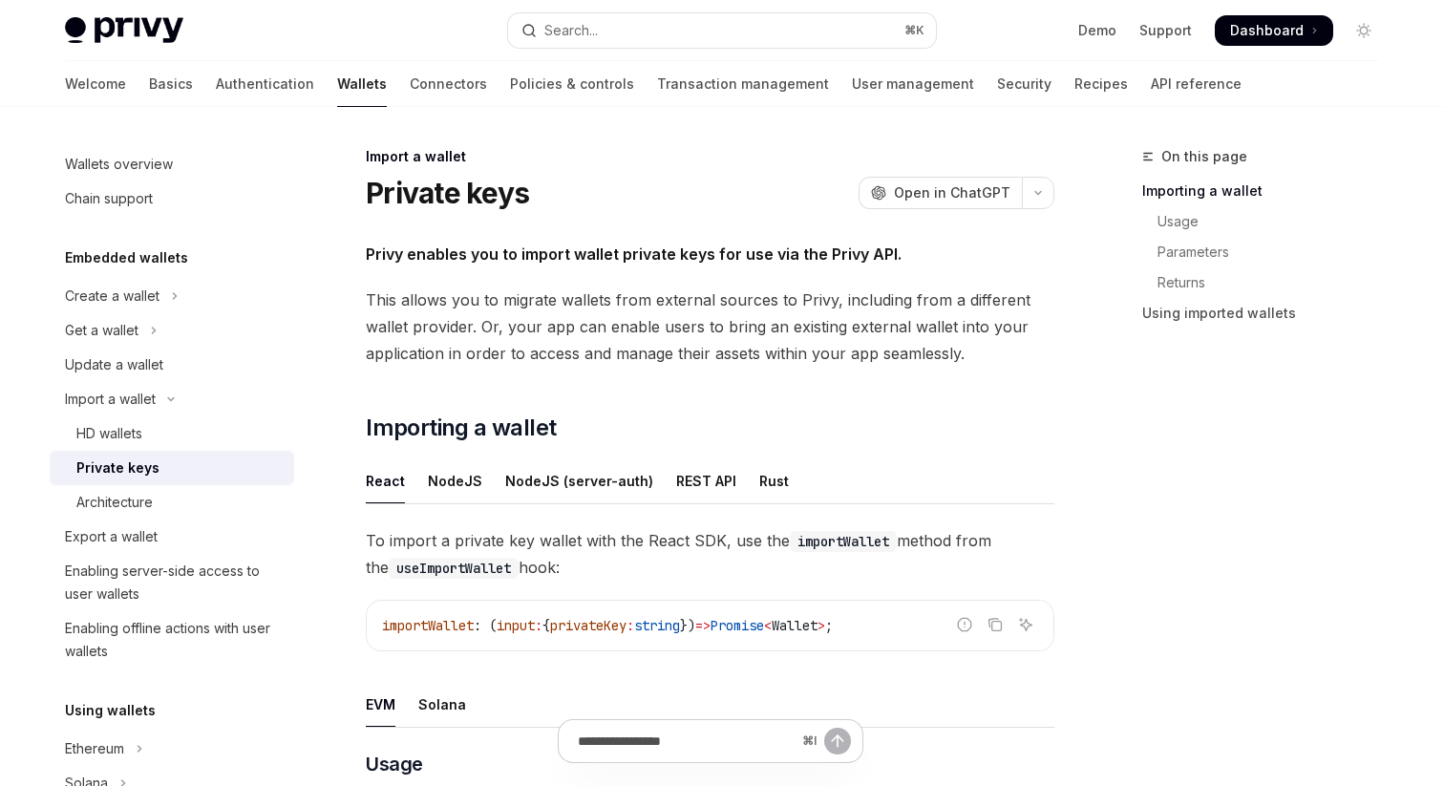
click at [1235, 35] on span "Dashboard" at bounding box center [1267, 30] width 74 height 19
